Goal: Use online tool/utility: Utilize a website feature to perform a specific function

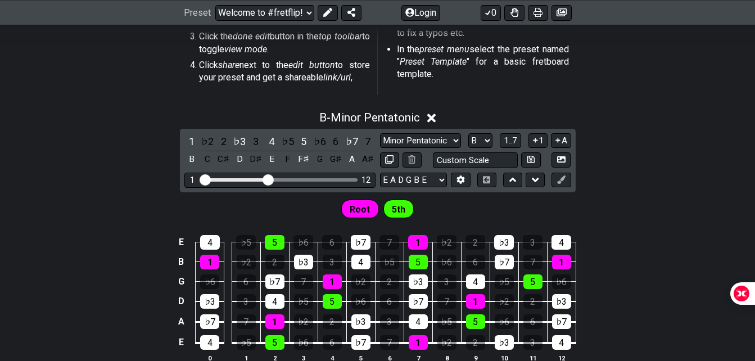
scroll to position [394, 0]
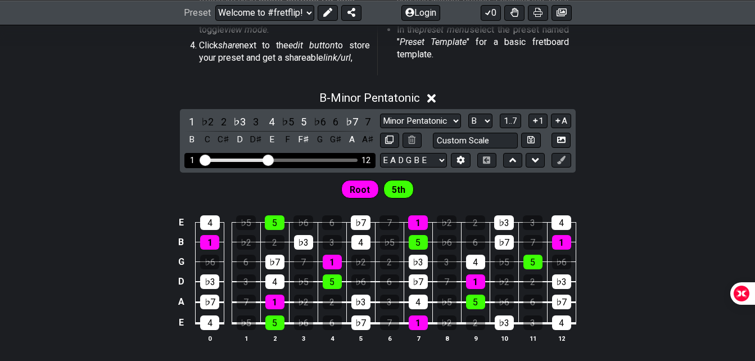
click at [265, 159] on input "Visible fret range" at bounding box center [280, 159] width 160 height 0
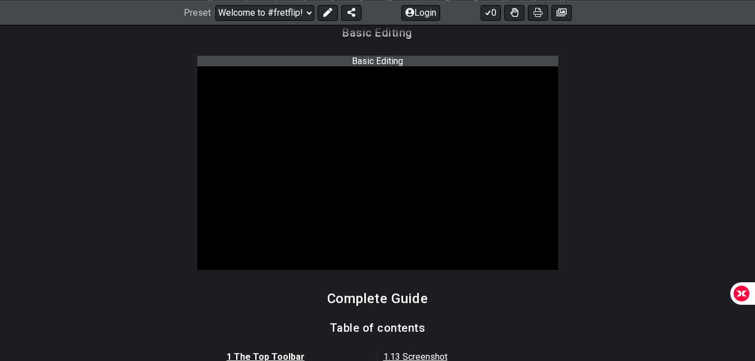
scroll to position [731, 0]
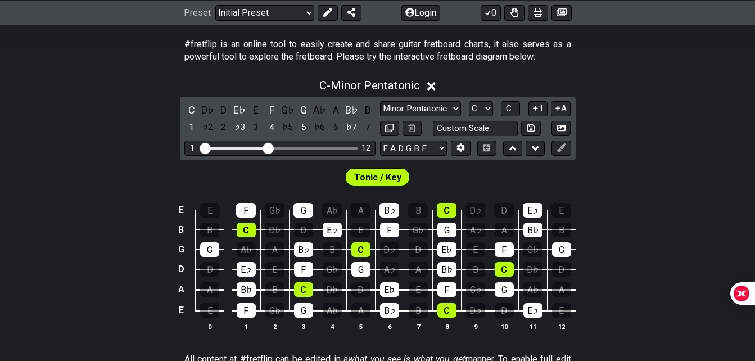
scroll to position [225, 0]
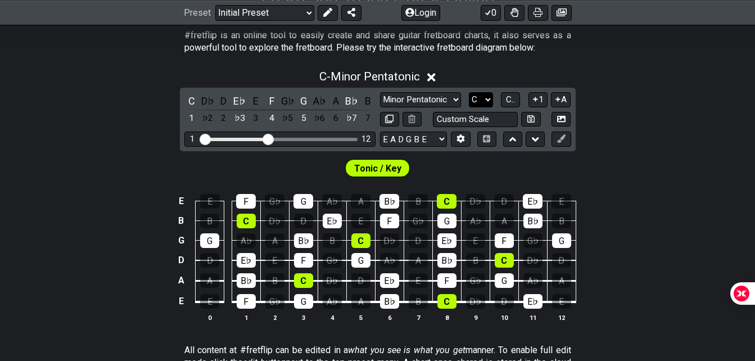
click at [483, 100] on select "A♭ A A♯ B♭ B C C♯ D♭ D D♯ E♭ E F F♯ G♭ G G♯" at bounding box center [481, 99] width 24 height 15
select select "A"
click at [469, 92] on select "A♭ A A♯ B♭ B C C♯ D♭ D D♯ E♭ E F F♯ G♭ G G♯" at bounding box center [481, 99] width 24 height 15
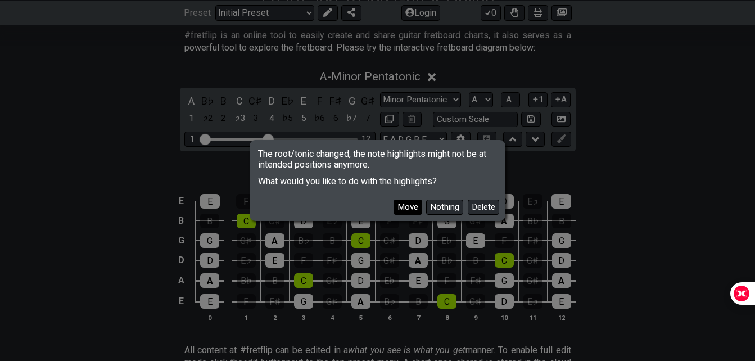
click at [413, 209] on button "Move" at bounding box center [408, 207] width 29 height 15
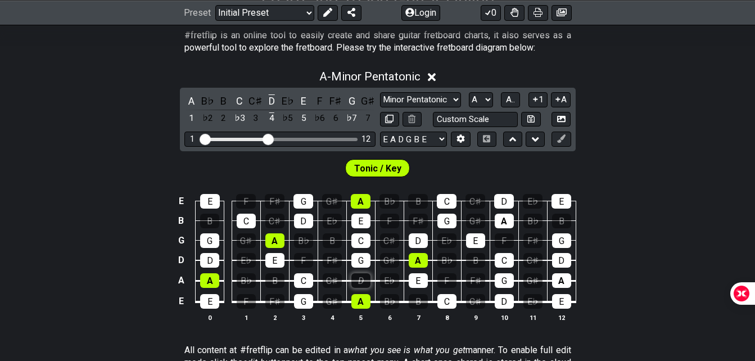
click at [361, 282] on div "D" at bounding box center [360, 280] width 19 height 15
click at [365, 284] on div "D" at bounding box center [360, 280] width 19 height 15
click at [440, 98] on select "Minor Pentatonic Click to edit Minor Pentatonic Major Pentatonic Minor Blues Ma…" at bounding box center [420, 99] width 81 height 15
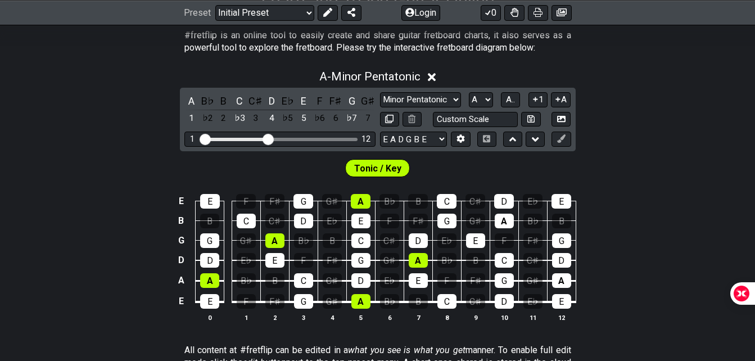
select select "Major Pentatonic"
click at [380, 92] on select "Minor Pentatonic Click to edit Minor Pentatonic Major Pentatonic Minor Blues Ma…" at bounding box center [420, 99] width 81 height 15
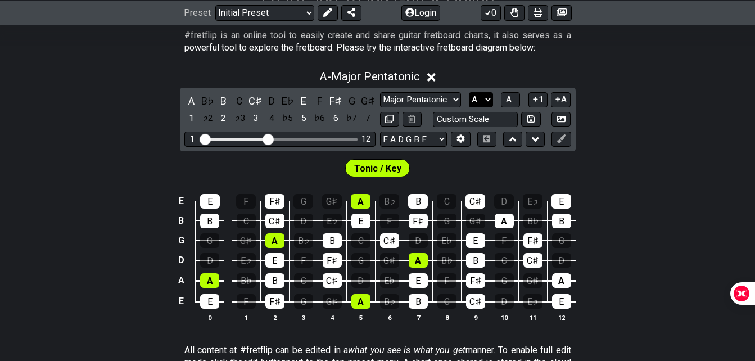
click at [478, 98] on select "A♭ A A♯ B♭ B C C♯ D♭ D D♯ E♭ E F F♯ G♭ G G♯" at bounding box center [481, 99] width 24 height 15
select select "C"
click at [469, 92] on select "A♭ A A♯ B♭ B C C♯ D♭ D D♯ E♭ E F F♯ G♭ G G♯" at bounding box center [481, 99] width 24 height 15
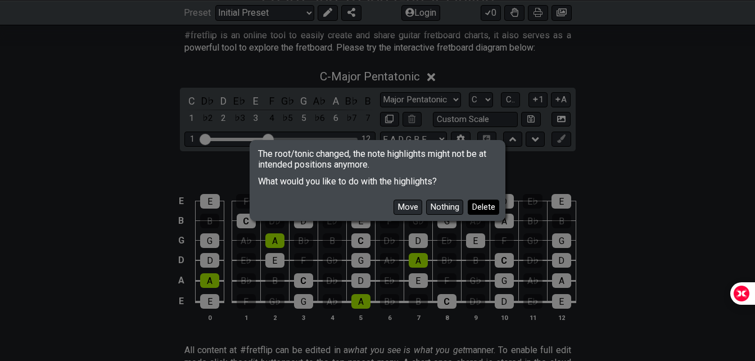
click at [480, 206] on button "Delete" at bounding box center [483, 207] width 31 height 15
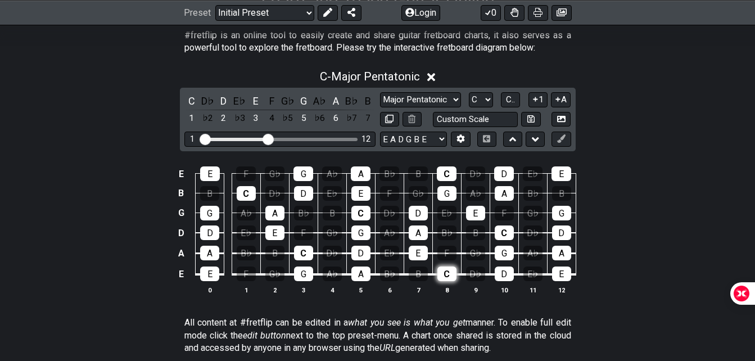
click at [446, 274] on div "C" at bounding box center [446, 273] width 19 height 15
click at [448, 273] on div "C" at bounding box center [446, 273] width 19 height 15
click at [472, 98] on select "A♭ A A♯ B♭ B C C♯ D♭ D D♯ E♭ E F F♯ G♭ G G♯" at bounding box center [481, 99] width 24 height 15
click at [469, 92] on select "A♭ A A♯ B♭ B C C♯ D♭ D D♯ E♭ E F F♯ G♭ G G♯" at bounding box center [481, 99] width 24 height 15
click at [511, 98] on span "C.." at bounding box center [510, 99] width 9 height 10
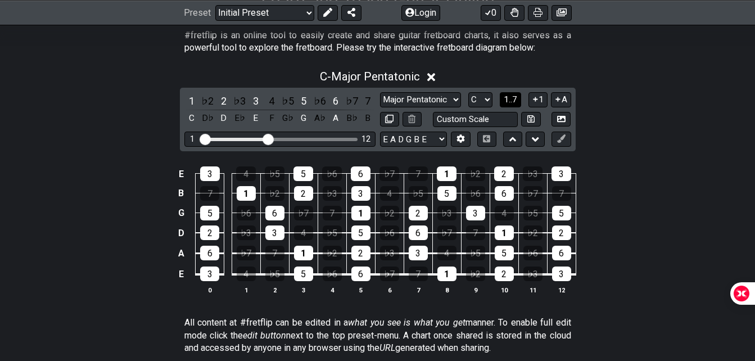
click at [511, 98] on span "1..7" at bounding box center [510, 99] width 13 height 10
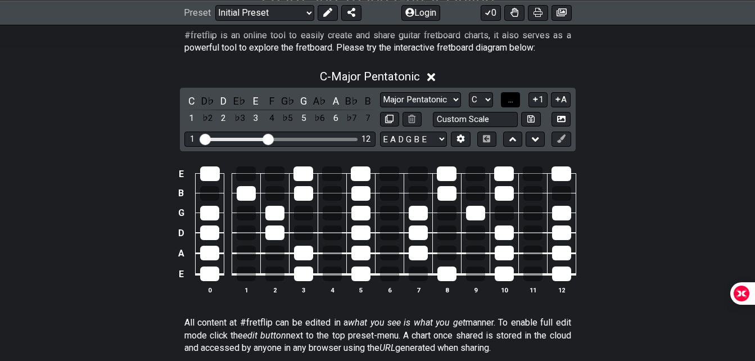
click at [511, 98] on span "..." at bounding box center [510, 99] width 5 height 10
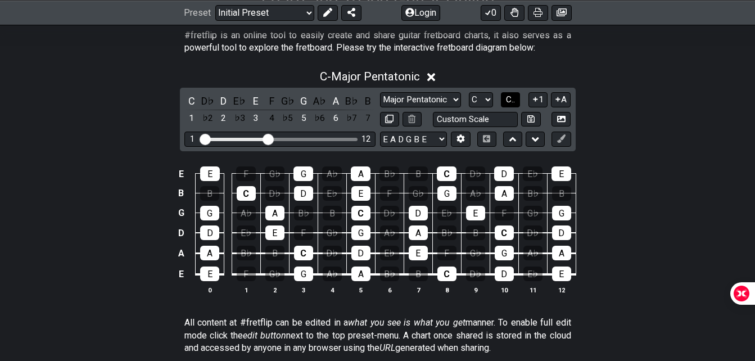
click at [511, 98] on span "C.." at bounding box center [510, 99] width 9 height 10
click at [511, 98] on span "1..7" at bounding box center [510, 99] width 13 height 10
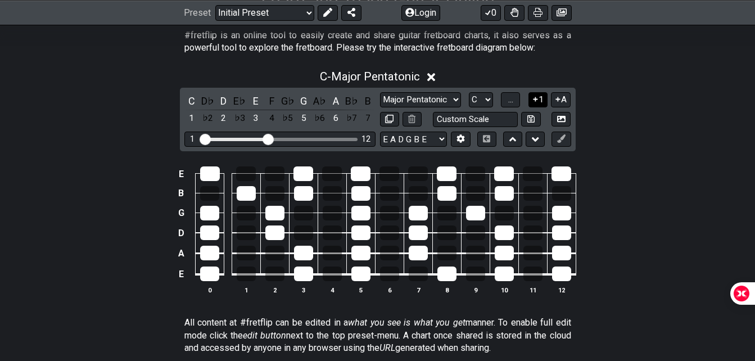
click at [537, 99] on icon at bounding box center [535, 99] width 4 height 4
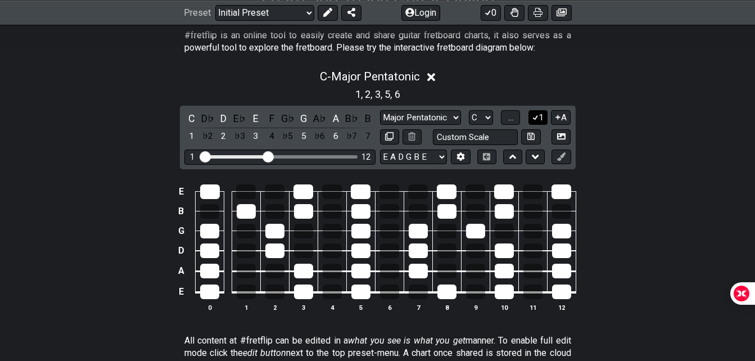
click at [537, 115] on icon at bounding box center [535, 117] width 11 height 8
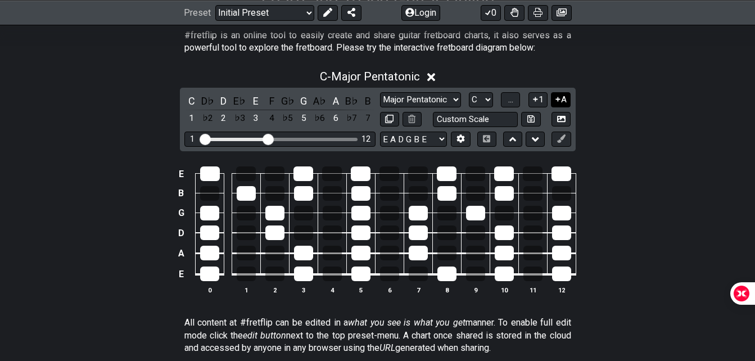
click at [558, 101] on icon at bounding box center [558, 99] width 4 height 4
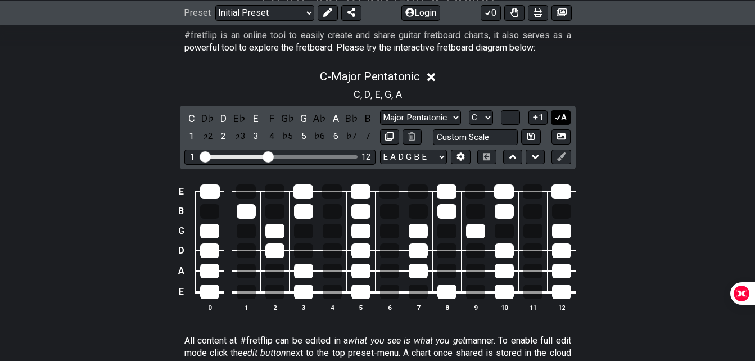
click at [558, 101] on div "C , D , E , G , A" at bounding box center [377, 93] width 755 height 18
click at [564, 114] on button "A" at bounding box center [561, 117] width 20 height 15
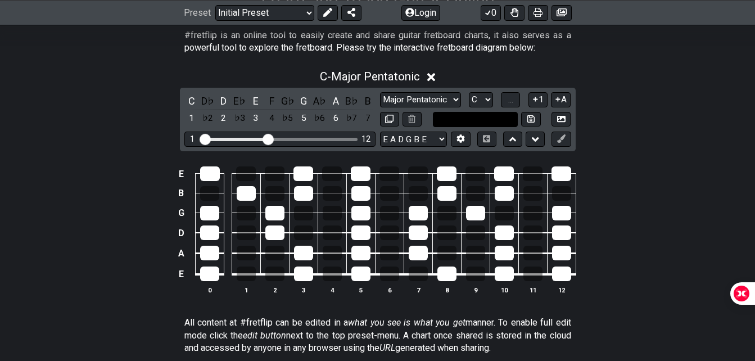
click at [481, 124] on input "text" at bounding box center [475, 119] width 85 height 15
click at [480, 123] on input "text" at bounding box center [475, 119] width 85 height 15
click at [478, 119] on input "text" at bounding box center [475, 119] width 85 height 15
type input "Custom Scale"
click at [404, 139] on select "E A D G B E E A D G B E E A D G B E B E A D F♯ B A D G C E A D A D G B E E♭ A♭ …" at bounding box center [413, 139] width 67 height 15
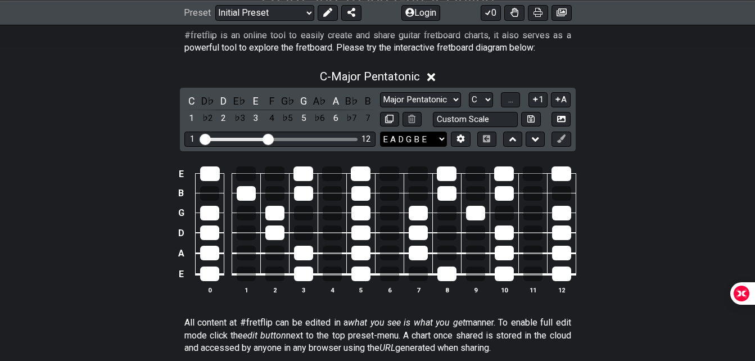
click at [404, 139] on select "E A D G B E E A D G B E E A D G B E B E A D F♯ B A D G C E A D A D G B E E♭ A♭ …" at bounding box center [413, 139] width 67 height 15
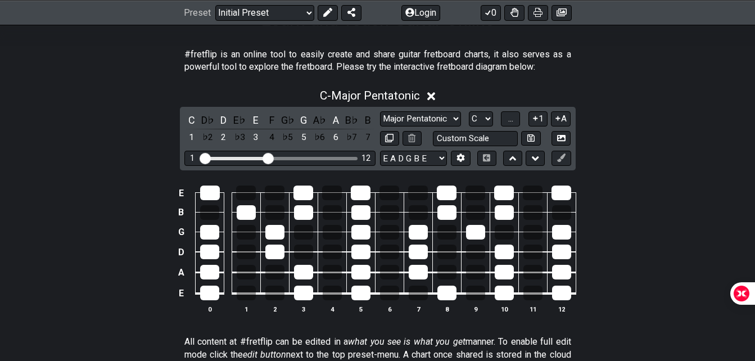
scroll to position [70, 0]
